Goal: Navigation & Orientation: Find specific page/section

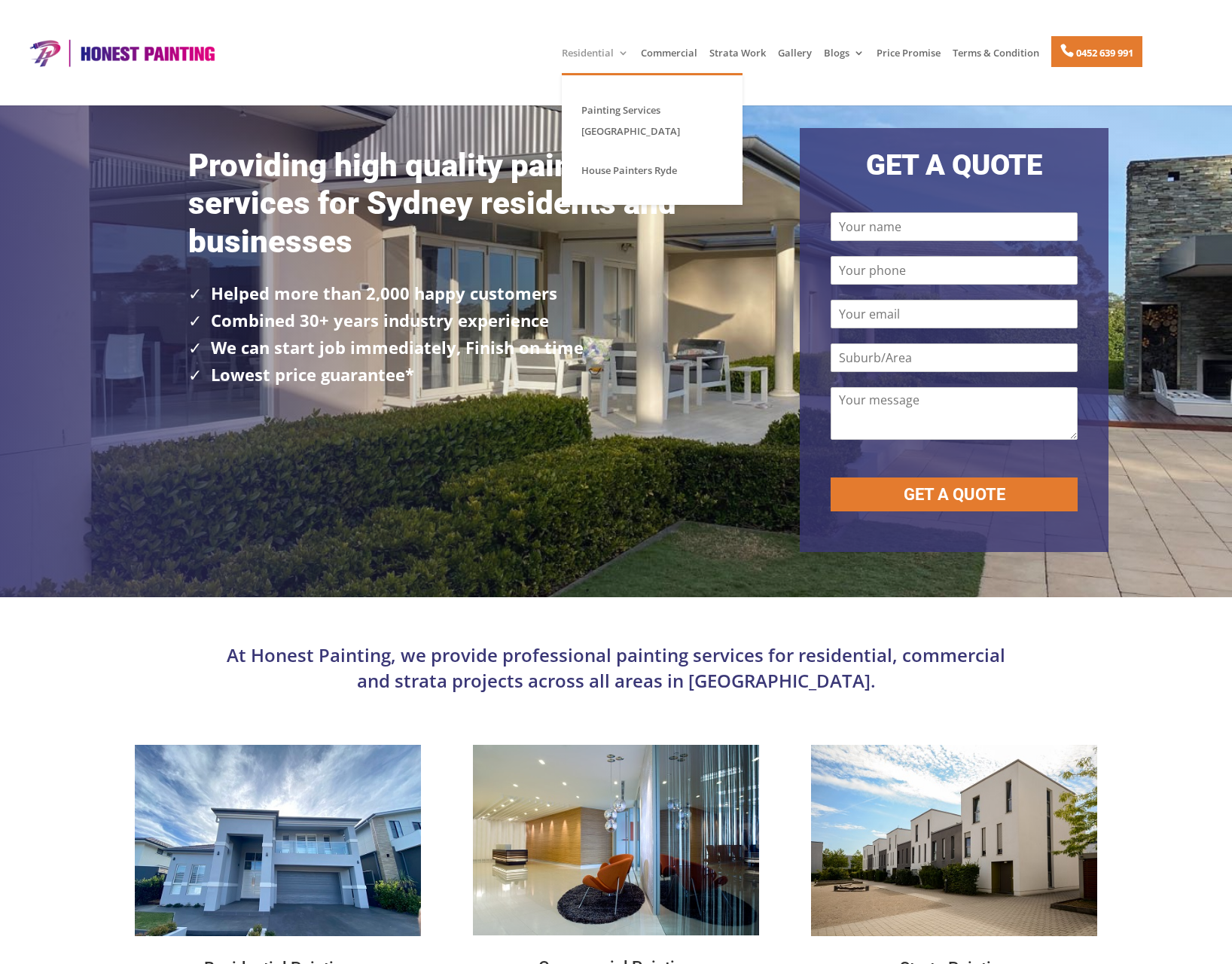
click at [595, 53] on link "Residential" at bounding box center [595, 60] width 67 height 26
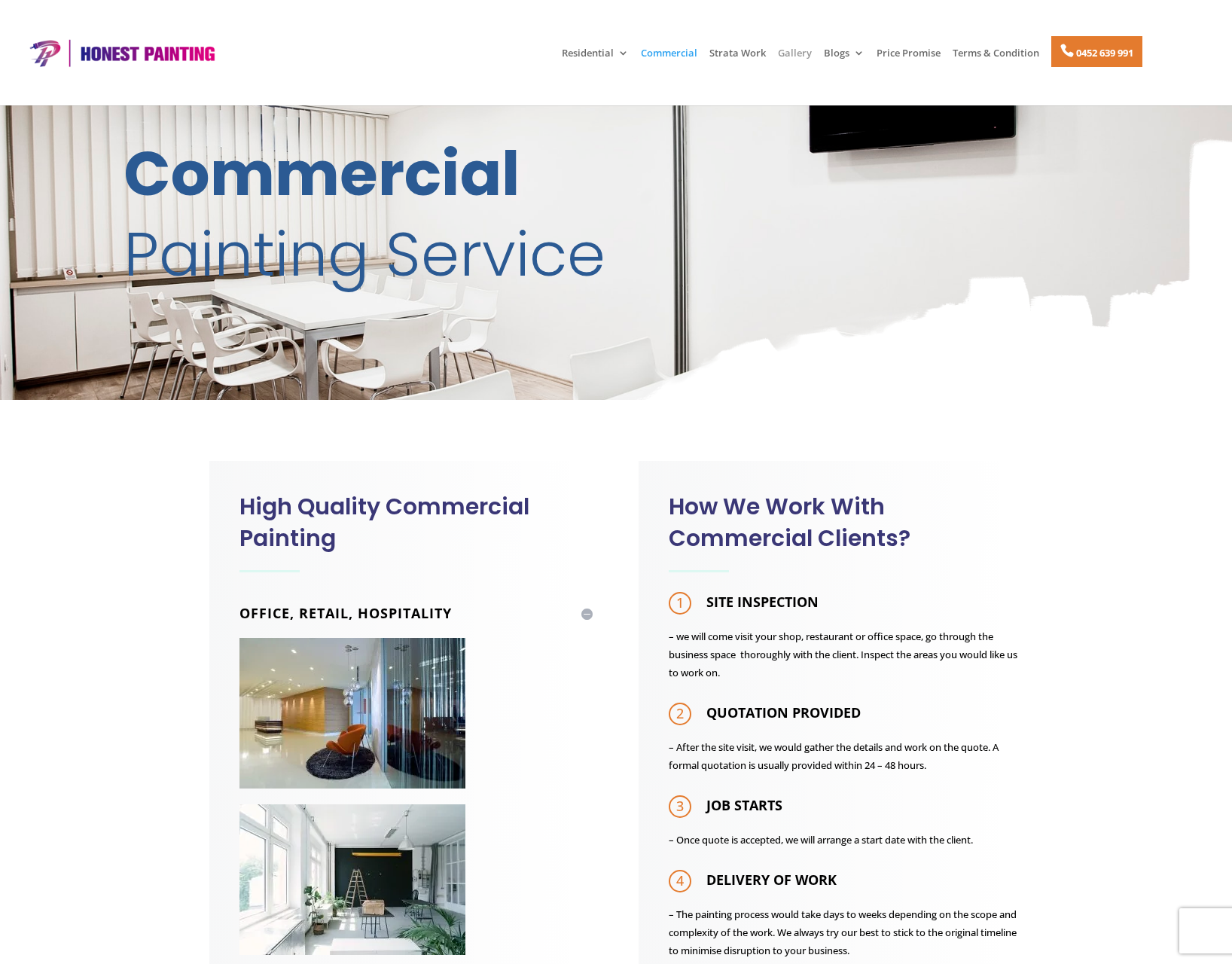
click at [787, 57] on link "Gallery" at bounding box center [795, 60] width 34 height 26
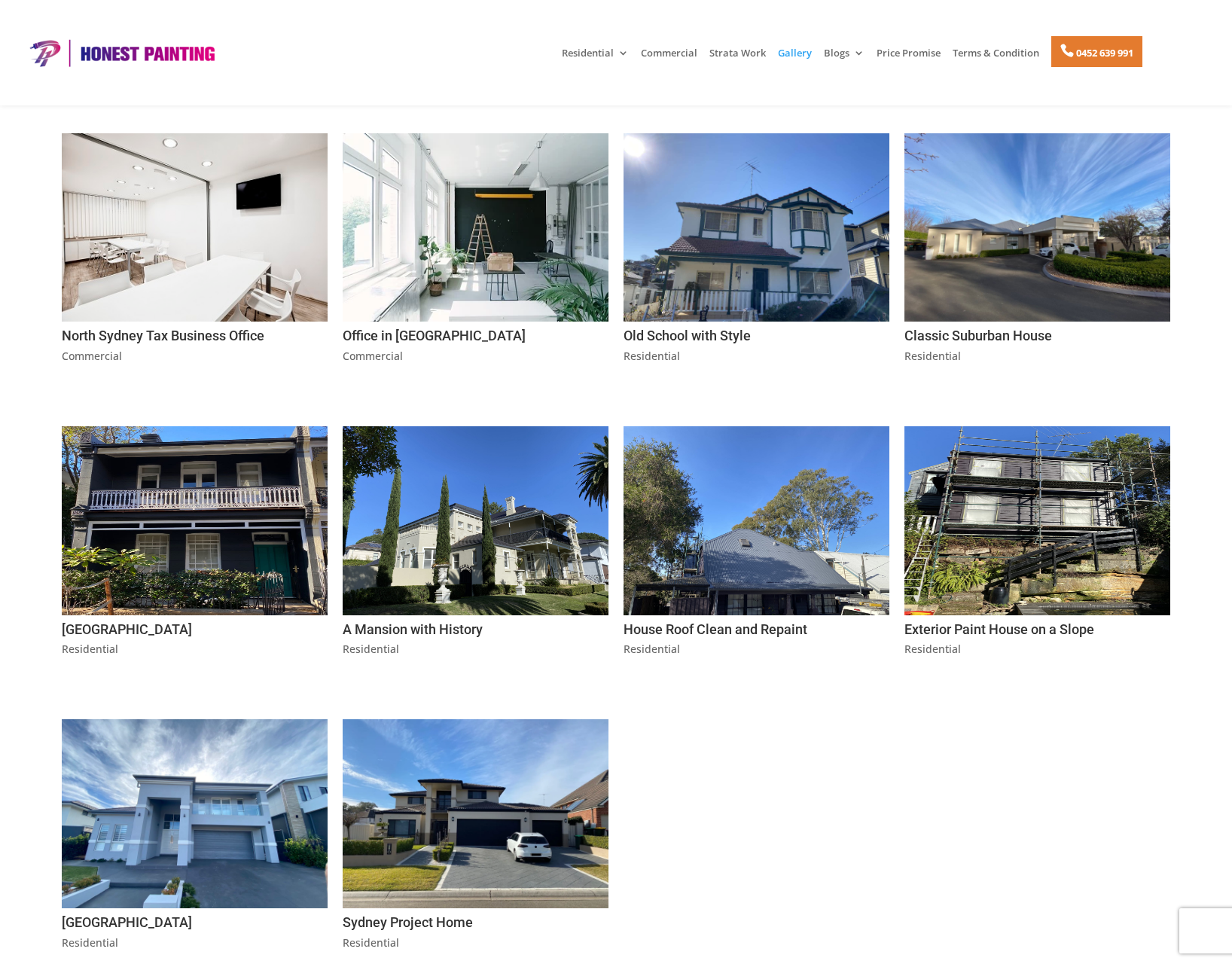
scroll to position [753, 0]
